Goal: Share content

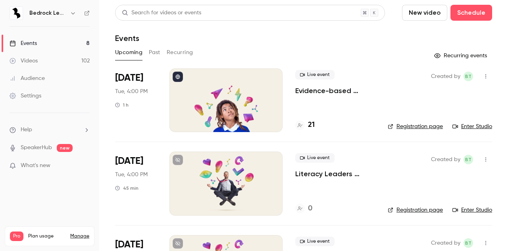
click at [249, 96] on div at bounding box center [226, 100] width 113 height 64
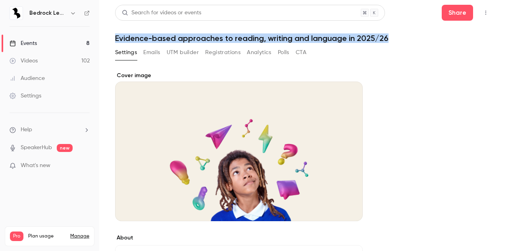
drag, startPoint x: 385, startPoint y: 38, endPoint x: 113, endPoint y: 35, distance: 272.1
click at [113, 35] on main "Search for videos or events Share Evidence-based approaches to reading, writing…" at bounding box center [303, 125] width 409 height 251
copy h1 "Evidence-based approaches to reading, writing and language in 2025/26"
click at [457, 19] on button "Share" at bounding box center [457, 13] width 31 height 16
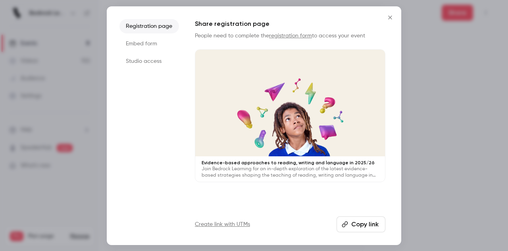
click at [350, 228] on button "Copy link" at bounding box center [361, 224] width 49 height 16
click at [389, 10] on button "Close" at bounding box center [390, 18] width 16 height 16
